Goal: Navigation & Orientation: Find specific page/section

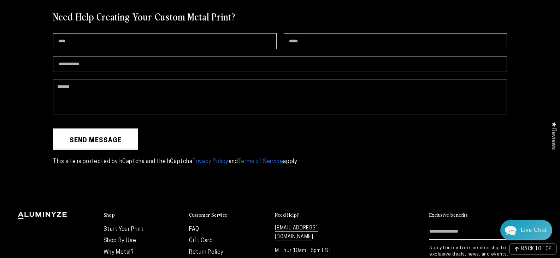
scroll to position [1907, 0]
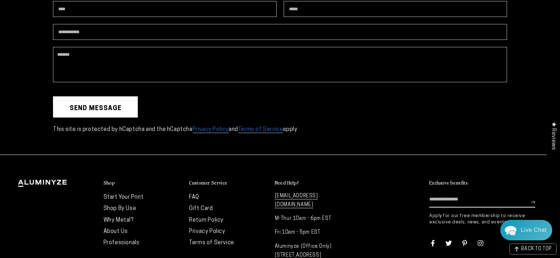
click at [196, 196] on link "FAQ" at bounding box center [194, 198] width 10 height 6
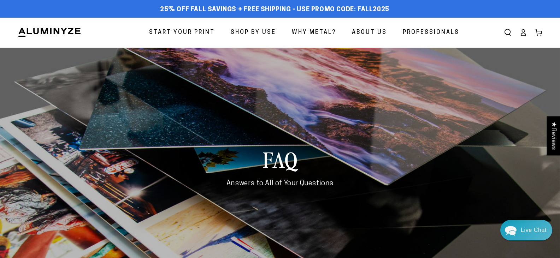
click at [525, 34] on icon at bounding box center [523, 34] width 5 height 3
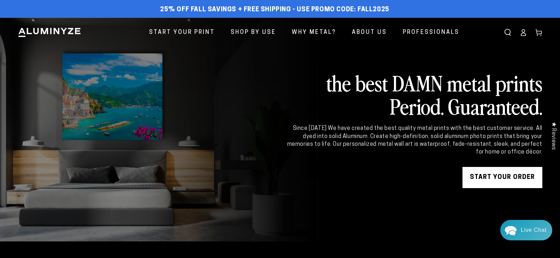
click at [524, 36] on icon at bounding box center [523, 34] width 5 height 3
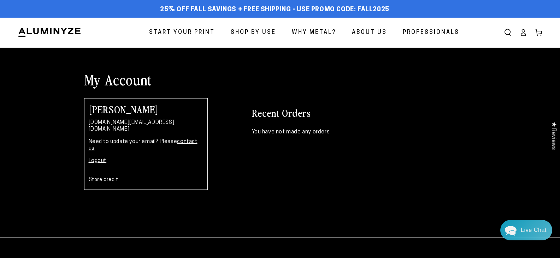
click at [418, 31] on span "Professionals" at bounding box center [431, 33] width 56 height 10
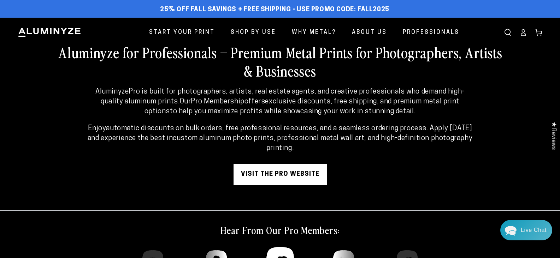
click at [292, 174] on link "visit the pro website" at bounding box center [279, 174] width 93 height 21
